Goal: Communication & Community: Answer question/provide support

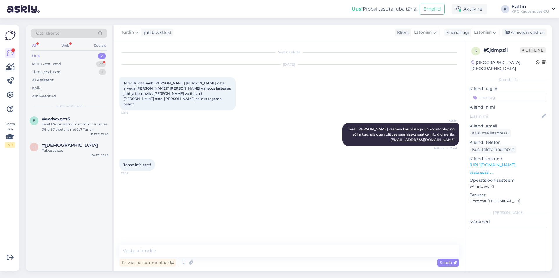
click at [70, 60] on div "Minu vestlused 22" at bounding box center [69, 64] width 76 height 8
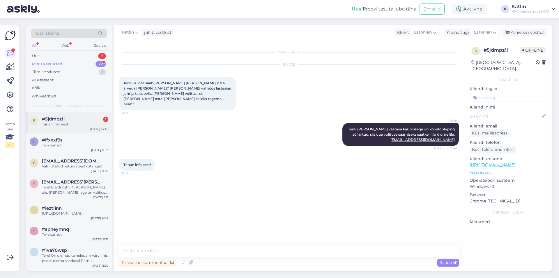
click at [70, 122] on div "Tänan info eest!" at bounding box center [75, 123] width 66 height 5
click at [50, 58] on div "Uus 3" at bounding box center [69, 56] width 76 height 8
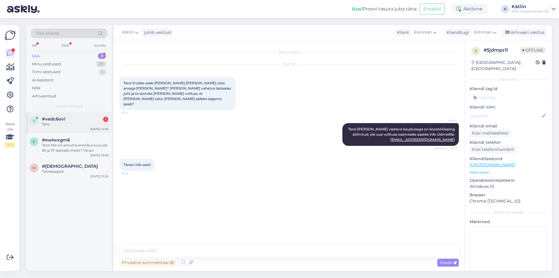
click at [90, 129] on div "v #vedc6ovi 1 Tere, [DATE] 14:56" at bounding box center [69, 122] width 86 height 21
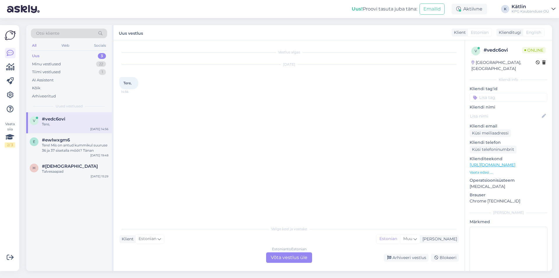
click at [284, 257] on div "Estonian to Estonian Võta vestlus üle" at bounding box center [289, 257] width 46 height 10
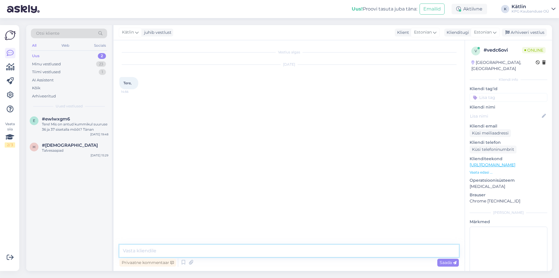
click at [275, 254] on textarea at bounding box center [289, 250] width 340 height 12
type textarea "Tere!"
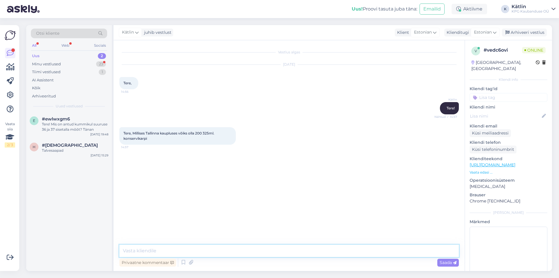
click at [149, 251] on textarea at bounding box center [289, 250] width 340 height 12
click at [174, 250] on textarea at bounding box center [289, 250] width 340 height 12
type textarea "Kas 200 tk?"
click at [138, 249] on textarea at bounding box center [289, 250] width 340 height 12
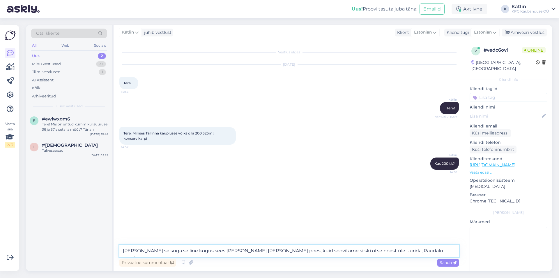
paste textarea "5552 0567"
type textarea "[PERSON_NAME] seisuga selline kogus sees [PERSON_NAME] [PERSON_NAME] poes, kuid…"
click at [345, 252] on textarea "[PERSON_NAME] seisuga selline kogus sees [PERSON_NAME] [PERSON_NAME] poes, kuid…" at bounding box center [289, 250] width 340 height 12
click at [361, 250] on textarea "[PERSON_NAME] seisuga selline kogus sees [PERSON_NAME] [PERSON_NAME] poes, kuid…" at bounding box center [289, 250] width 340 height 12
click at [401, 250] on textarea "[PERSON_NAME] seisuga selline kogus sees [PERSON_NAME] [PERSON_NAME] poes, kuid…" at bounding box center [289, 250] width 340 height 12
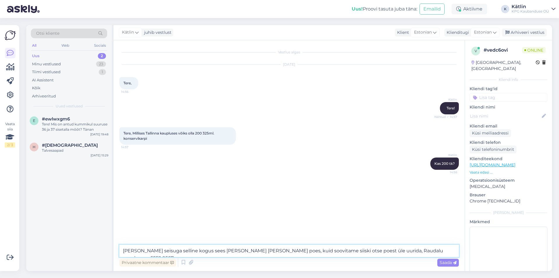
click at [430, 249] on textarea "[PERSON_NAME] seisuga selline kogus sees [PERSON_NAME] [PERSON_NAME] poes, kuid…" at bounding box center [289, 250] width 340 height 12
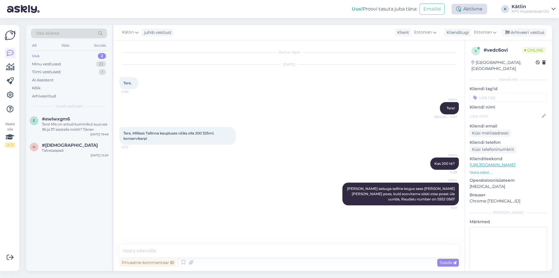
click at [466, 9] on div "Aktiivne" at bounding box center [470, 9] width 36 height 10
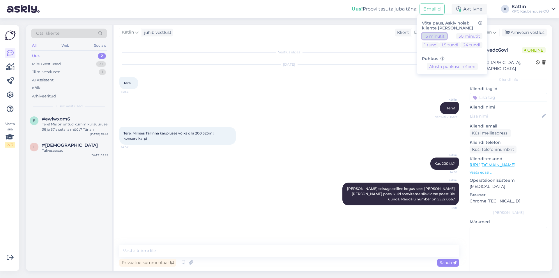
click at [440, 34] on button "15 minutit" at bounding box center [434, 36] width 25 height 6
drag, startPoint x: 443, startPoint y: 34, endPoint x: 498, endPoint y: 1, distance: 64.0
click at [446, 33] on button "15 minutit" at bounding box center [434, 36] width 25 height 6
